Goal: Task Accomplishment & Management: Complete application form

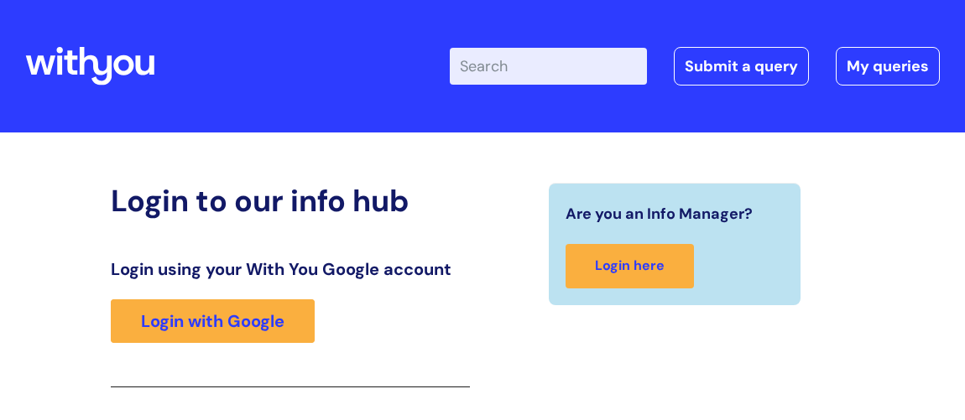
scroll to position [274, 0]
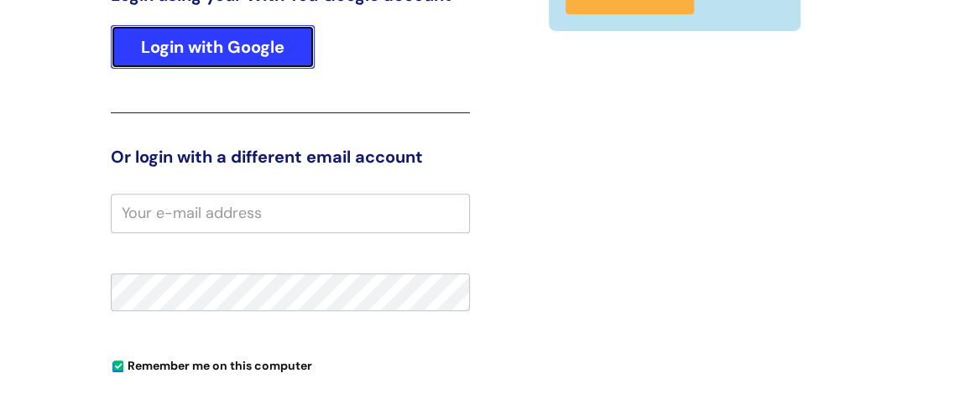
click at [247, 45] on link "Login with Google" at bounding box center [213, 47] width 204 height 44
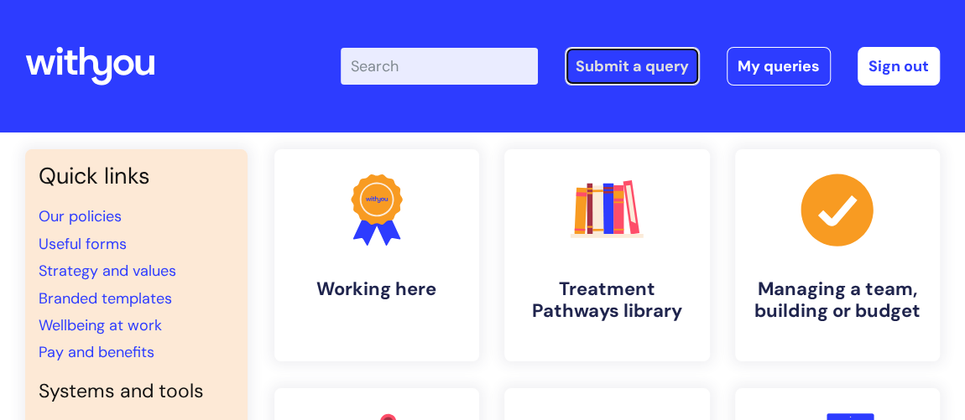
click at [605, 66] on link "Submit a query" at bounding box center [632, 66] width 135 height 39
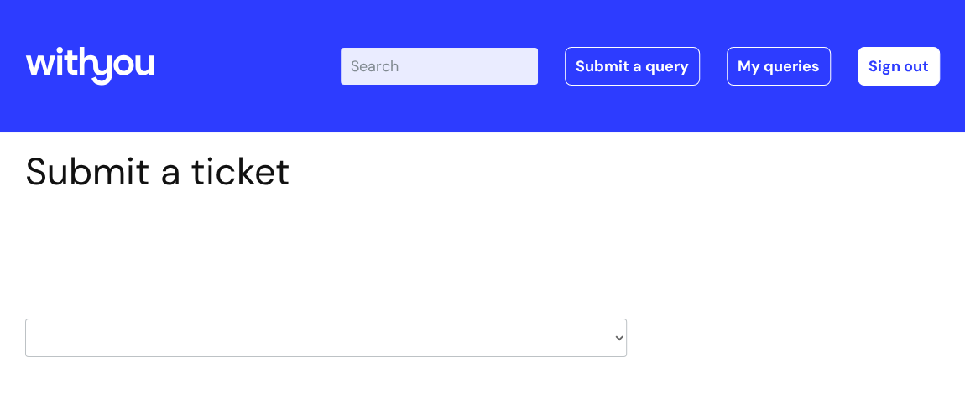
scroll to position [76, 0]
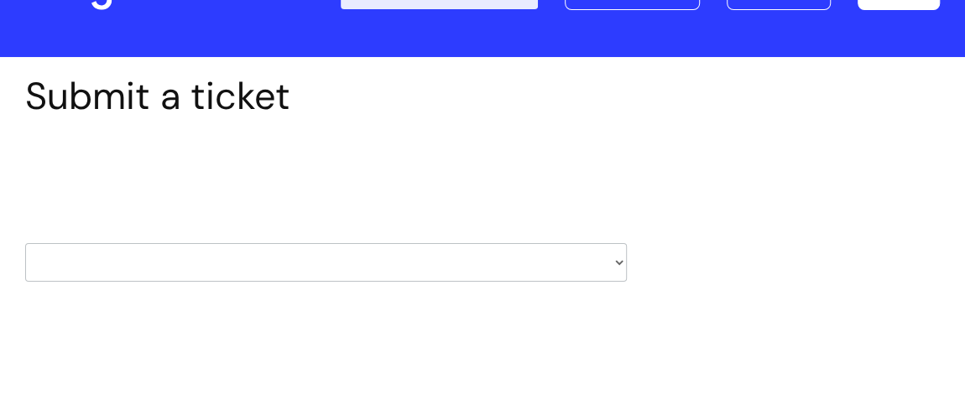
click at [619, 259] on select "HR / People IT and Support Clinical Drug Alerts Finance Accounts Data Support T…" at bounding box center [326, 262] width 602 height 39
select select "it_and_support"
click at [25, 243] on select "HR / People IT and Support Clinical Drug Alerts Finance Accounts Data Support T…" at bounding box center [326, 262] width 602 height 39
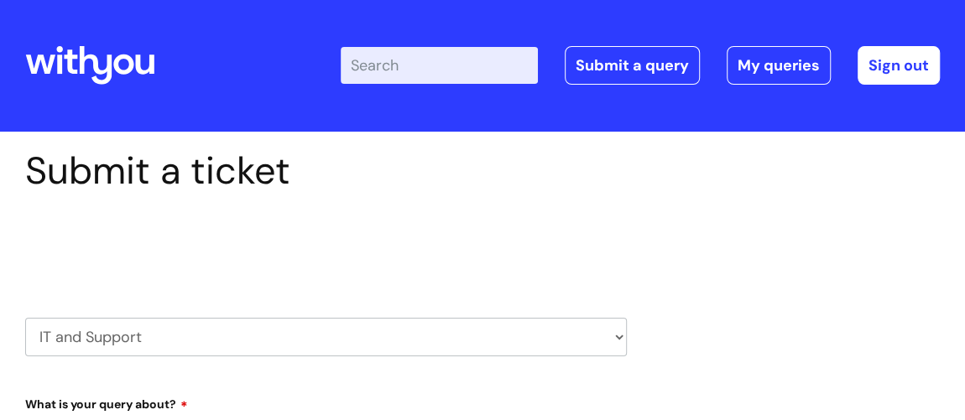
select select "80004286569"
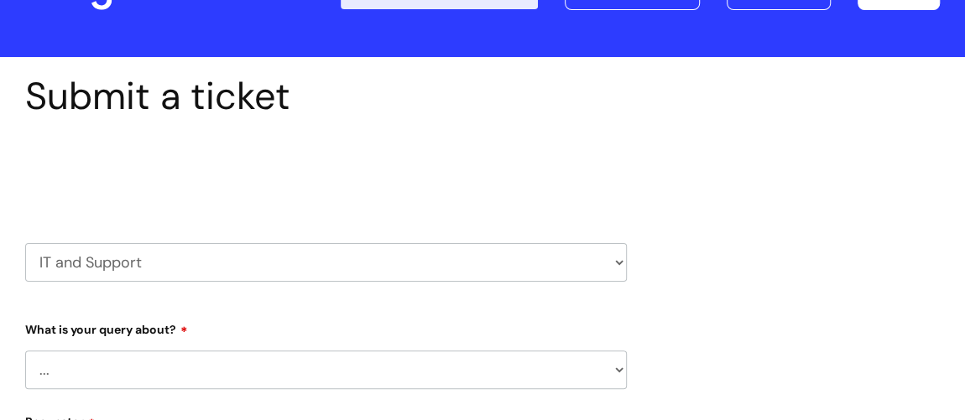
scroll to position [152, 0]
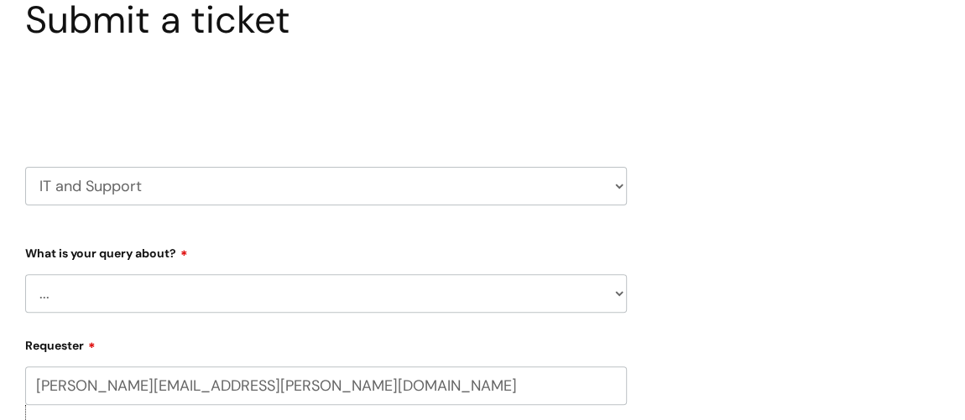
click at [619, 296] on select "... Mobile Phone Reset & MFA Accounts, Starters and Leavers IT Hardware issue I…" at bounding box center [326, 293] width 602 height 39
select select "Something Else"
click at [25, 274] on select "... Mobile Phone Reset & MFA Accounts, Starters and Leavers IT Hardware issue I…" at bounding box center [326, 293] width 602 height 39
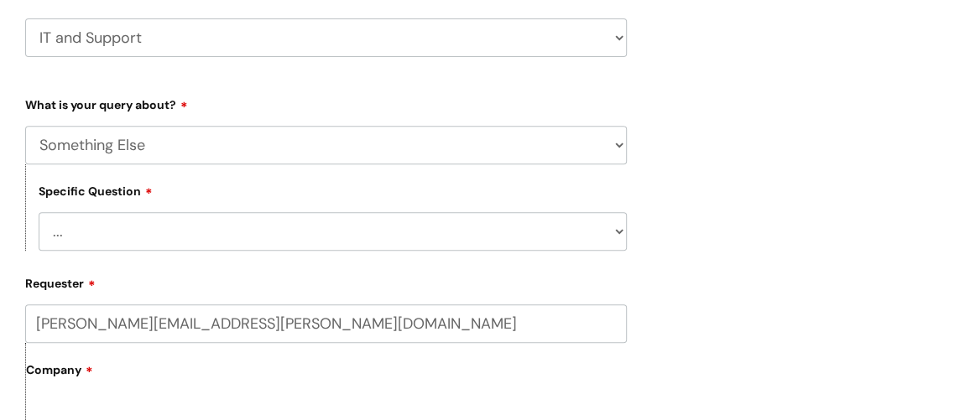
scroll to position [305, 0]
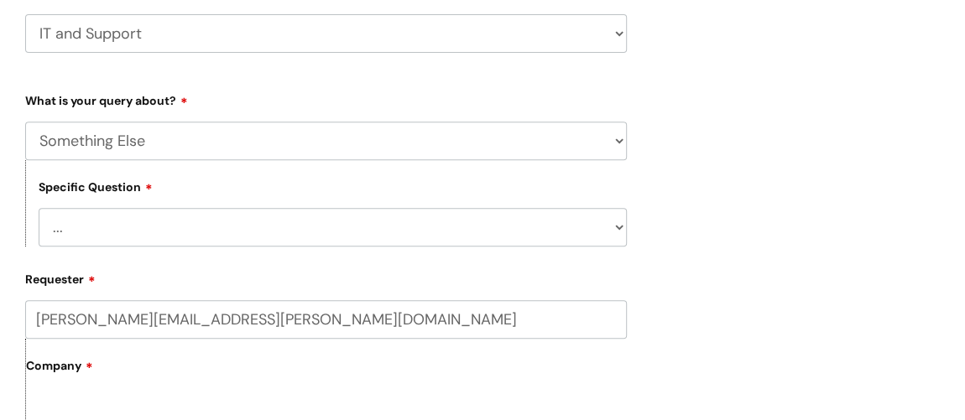
click at [408, 222] on select "... My problem is not listed" at bounding box center [333, 227] width 588 height 39
select select "My problem is not listed"
click at [39, 208] on select "... My problem is not listed" at bounding box center [333, 227] width 588 height 39
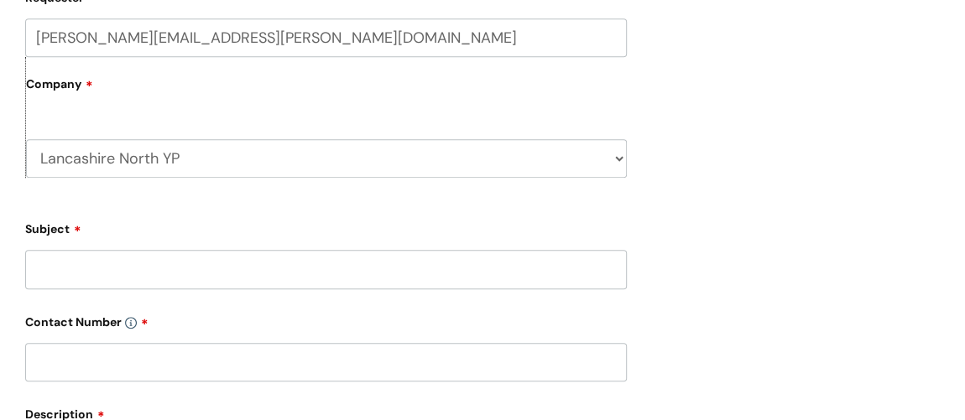
scroll to position [610, 0]
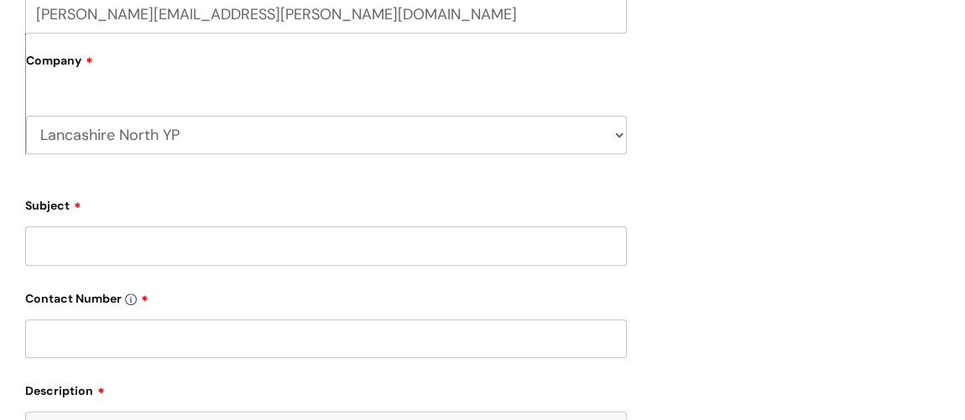
click at [388, 245] on input "Subject" at bounding box center [326, 246] width 602 height 39
type input "Remote Desk Top"
click at [191, 342] on input "text" at bounding box center [326, 339] width 602 height 39
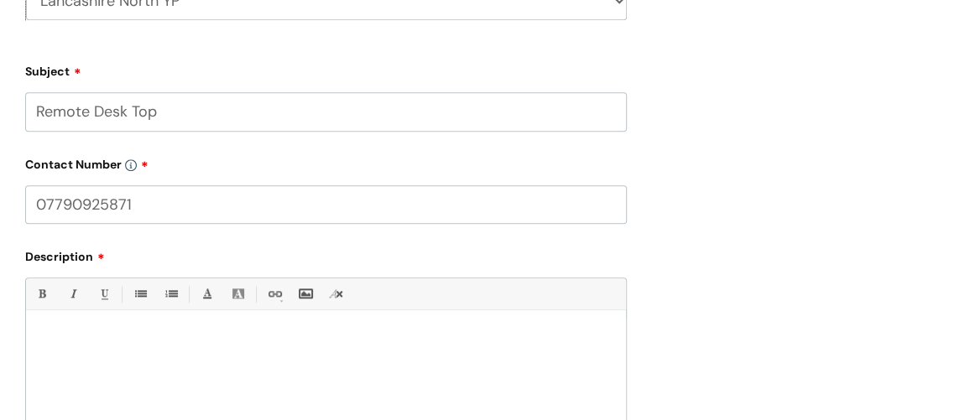
scroll to position [763, 0]
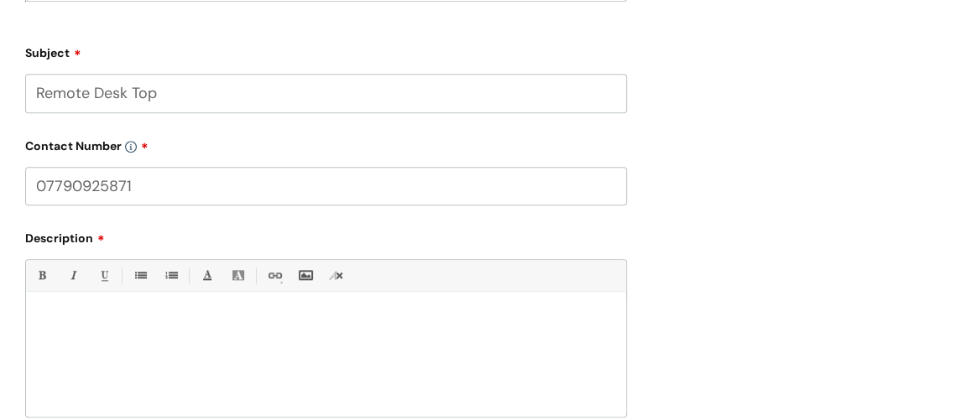
type input "07790925871"
click at [113, 318] on p at bounding box center [326, 321] width 575 height 15
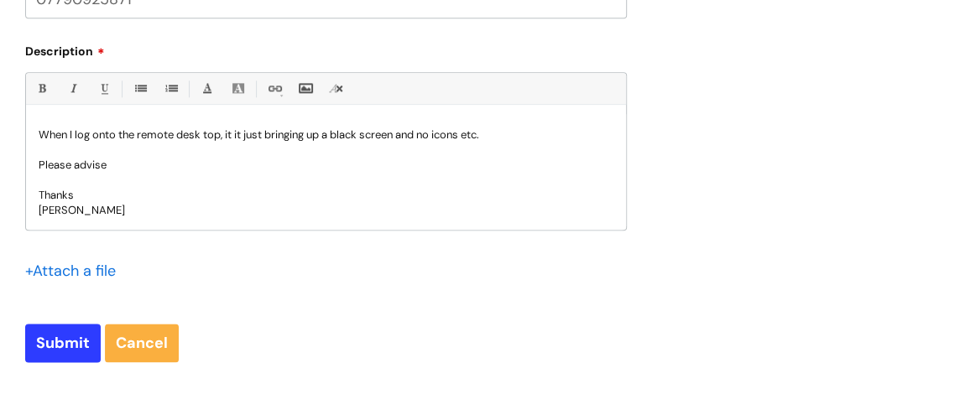
scroll to position [991, 0]
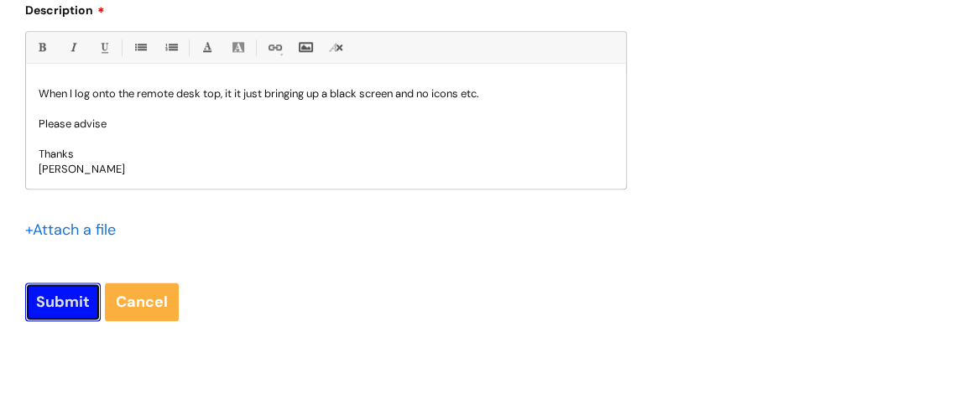
click at [70, 300] on input "Submit" at bounding box center [63, 302] width 76 height 39
type input "Please Wait..."
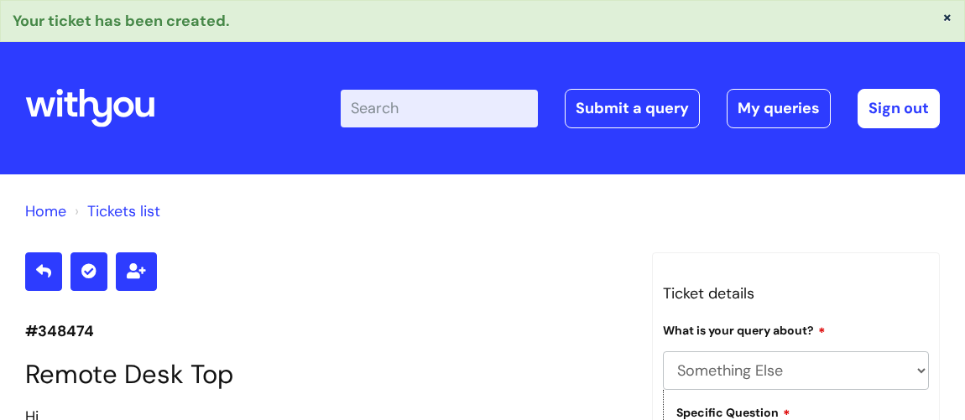
select select "Something Else"
select select "My problem is not listed"
